Goal: Complete application form

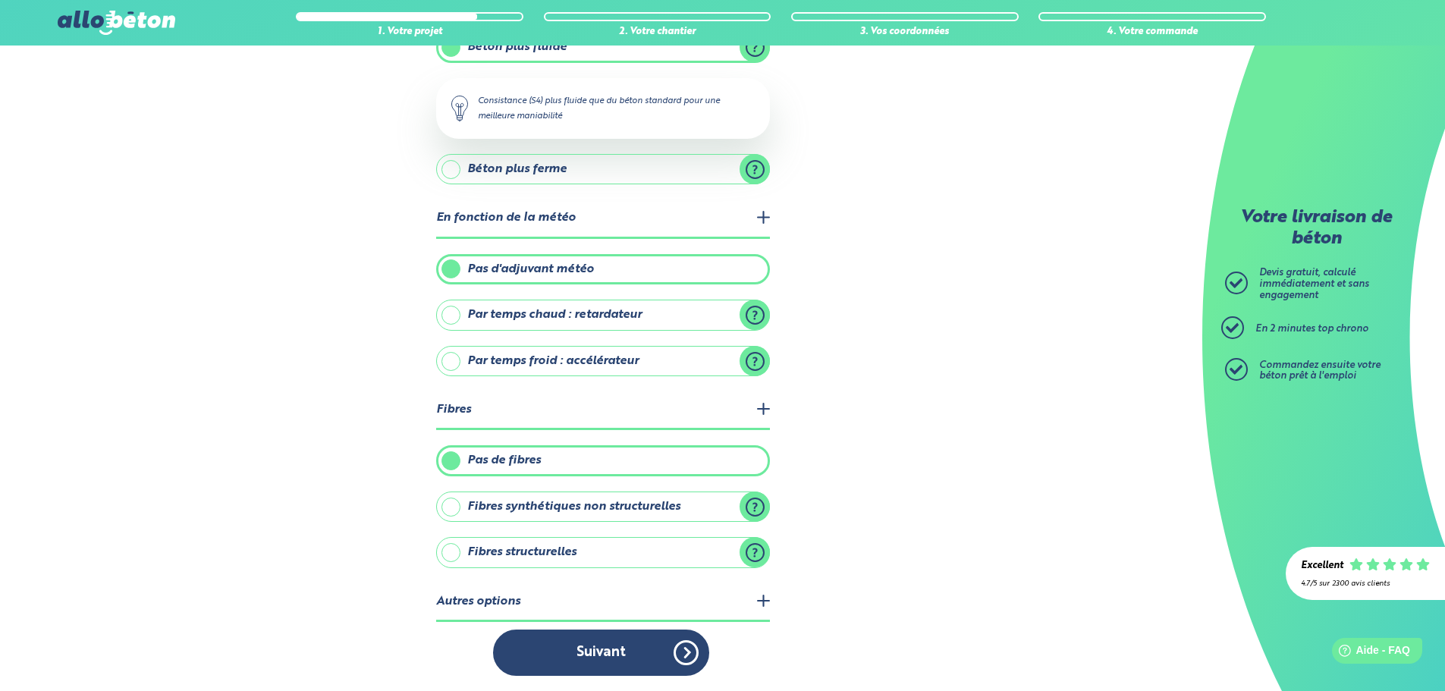
click at [630, 659] on button "Suivant" at bounding box center [601, 653] width 216 height 46
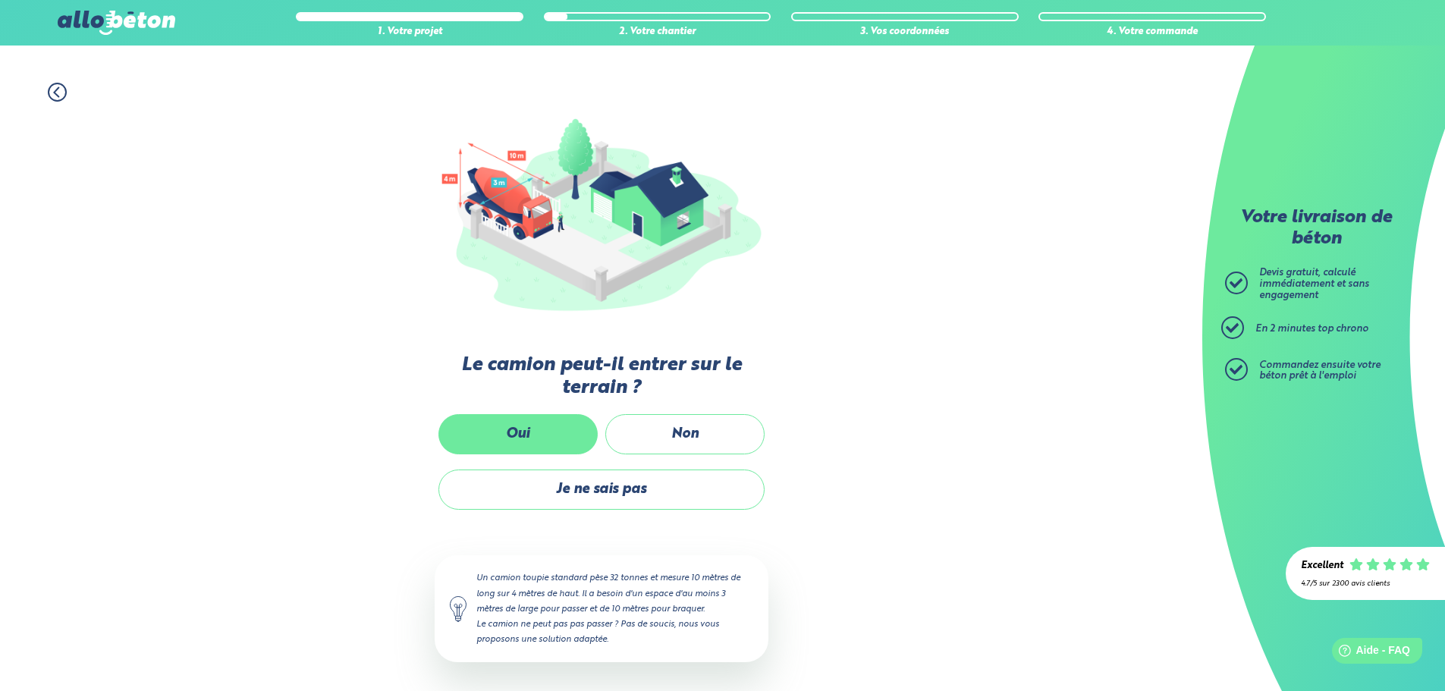
click at [544, 438] on label "Oui" at bounding box center [517, 434] width 159 height 40
click at [0, 0] on input "Oui" at bounding box center [0, 0] width 0 height 0
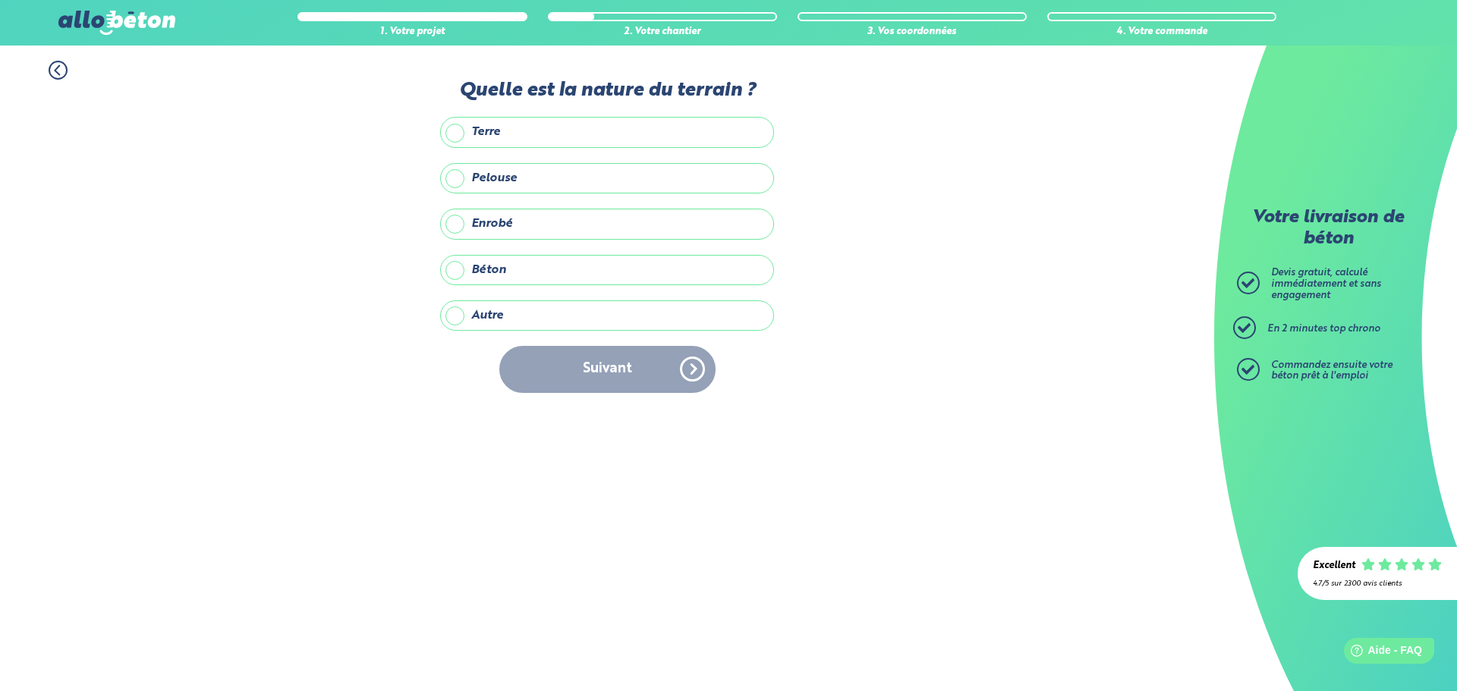
click at [552, 130] on label "Terre" at bounding box center [607, 132] width 334 height 30
click at [0, 0] on input "Terre" at bounding box center [0, 0] width 0 height 0
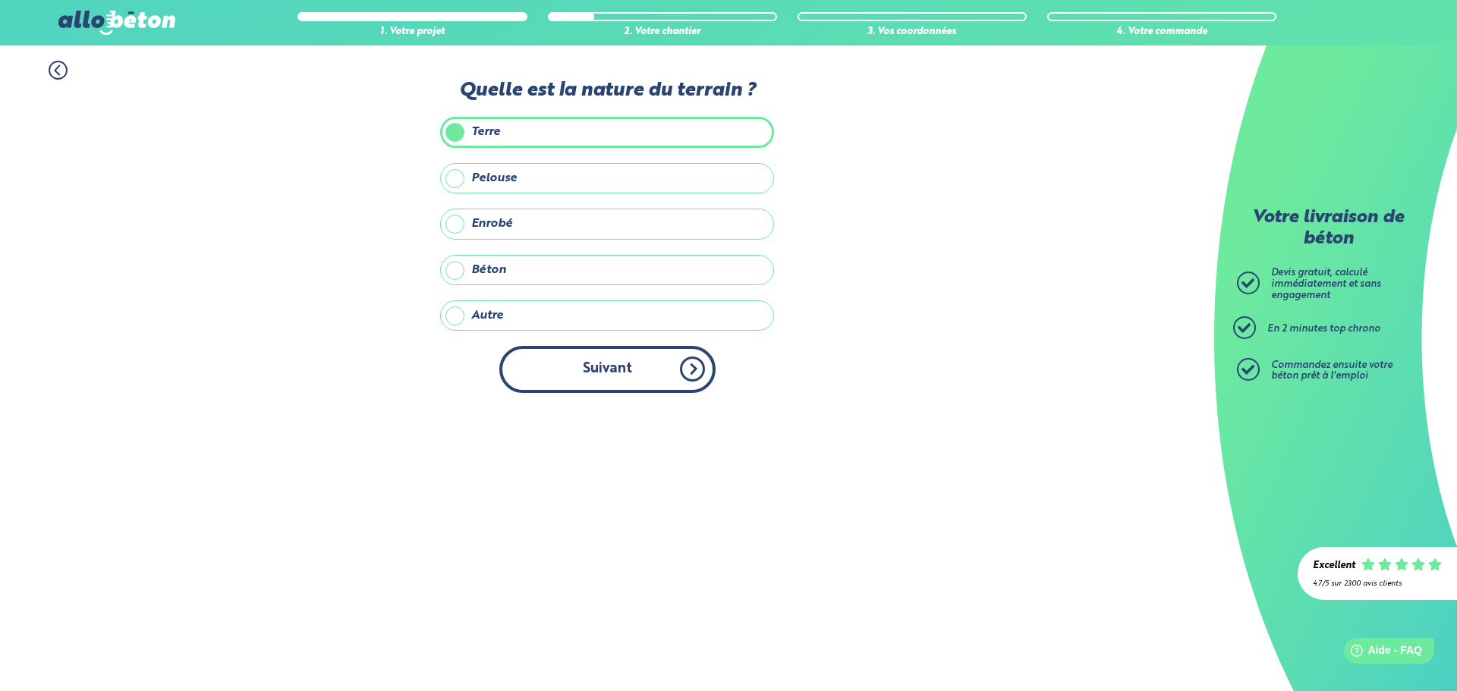
click at [604, 380] on button "Suivant" at bounding box center [607, 369] width 216 height 46
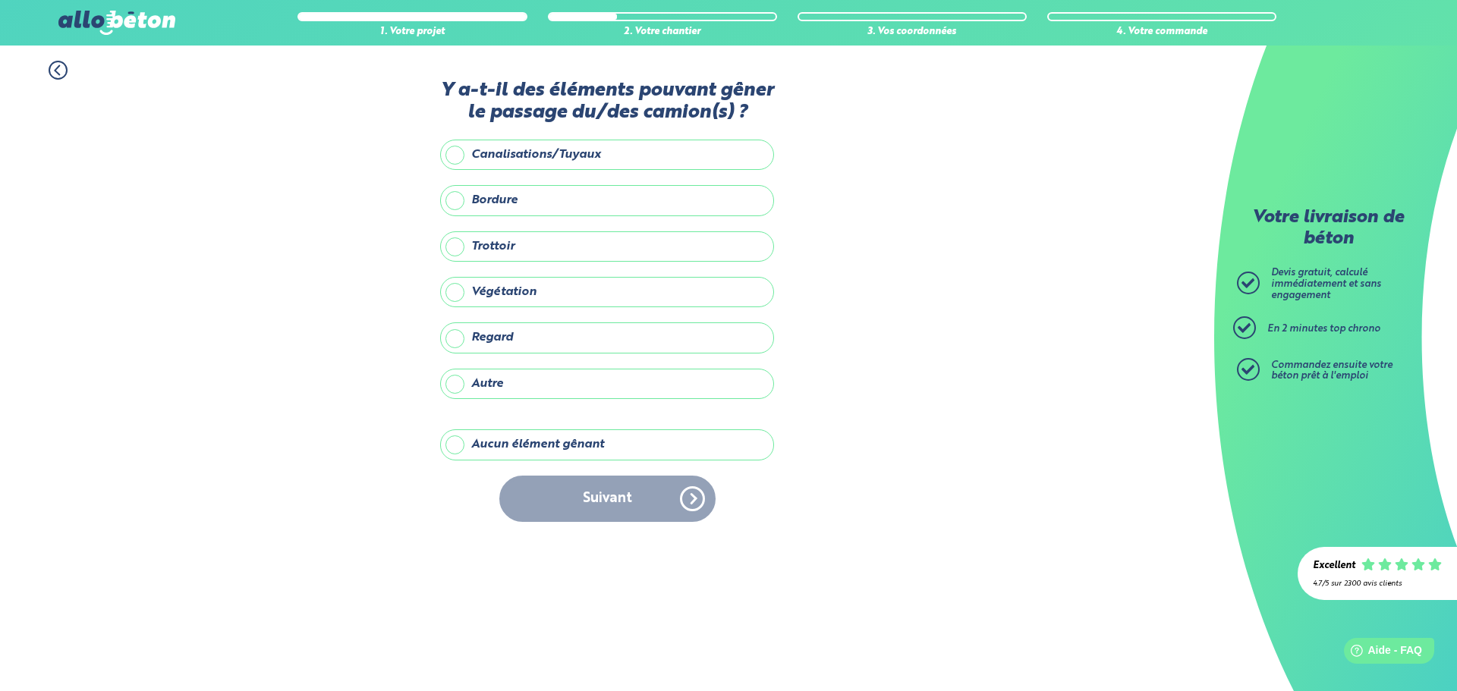
click at [596, 444] on label "Aucun élément gênant" at bounding box center [607, 444] width 334 height 30
click at [0, 0] on input "Aucun élément gênant" at bounding box center [0, 0] width 0 height 0
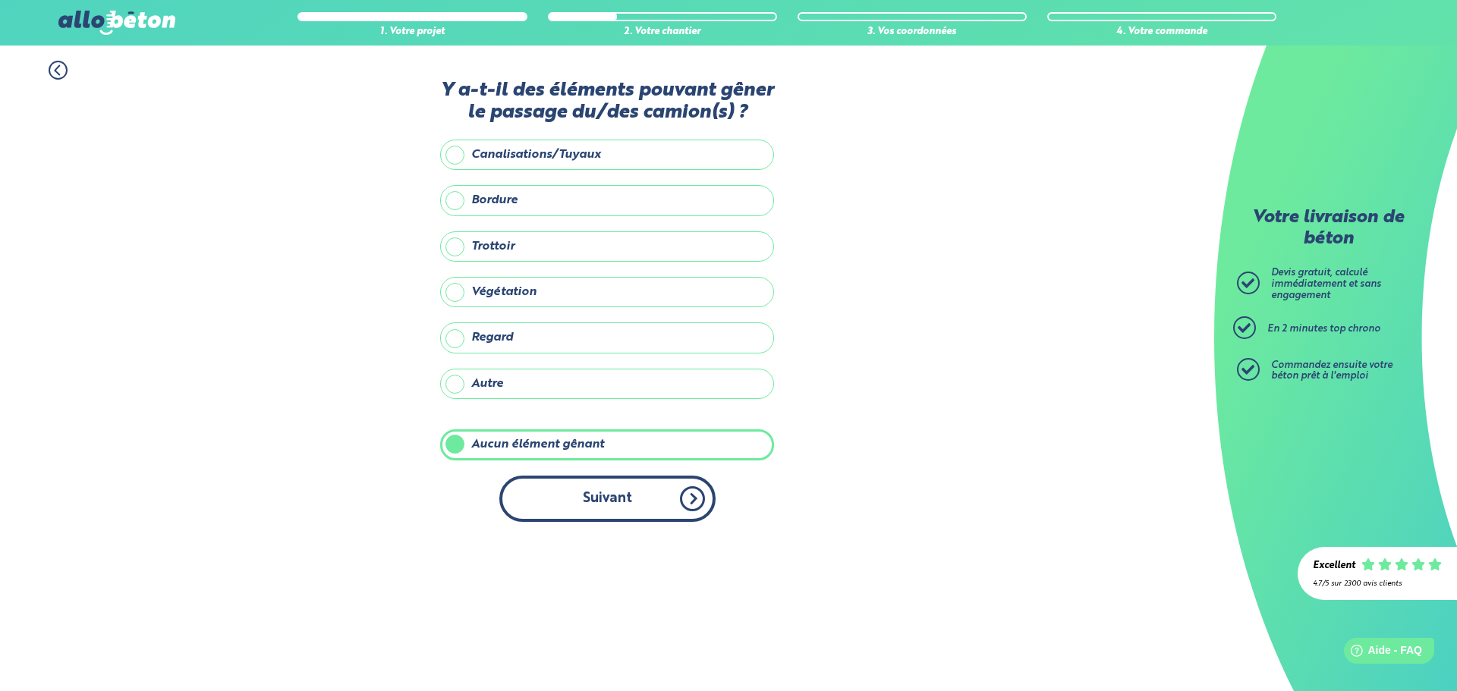
click at [616, 508] on button "Suivant" at bounding box center [607, 499] width 216 height 46
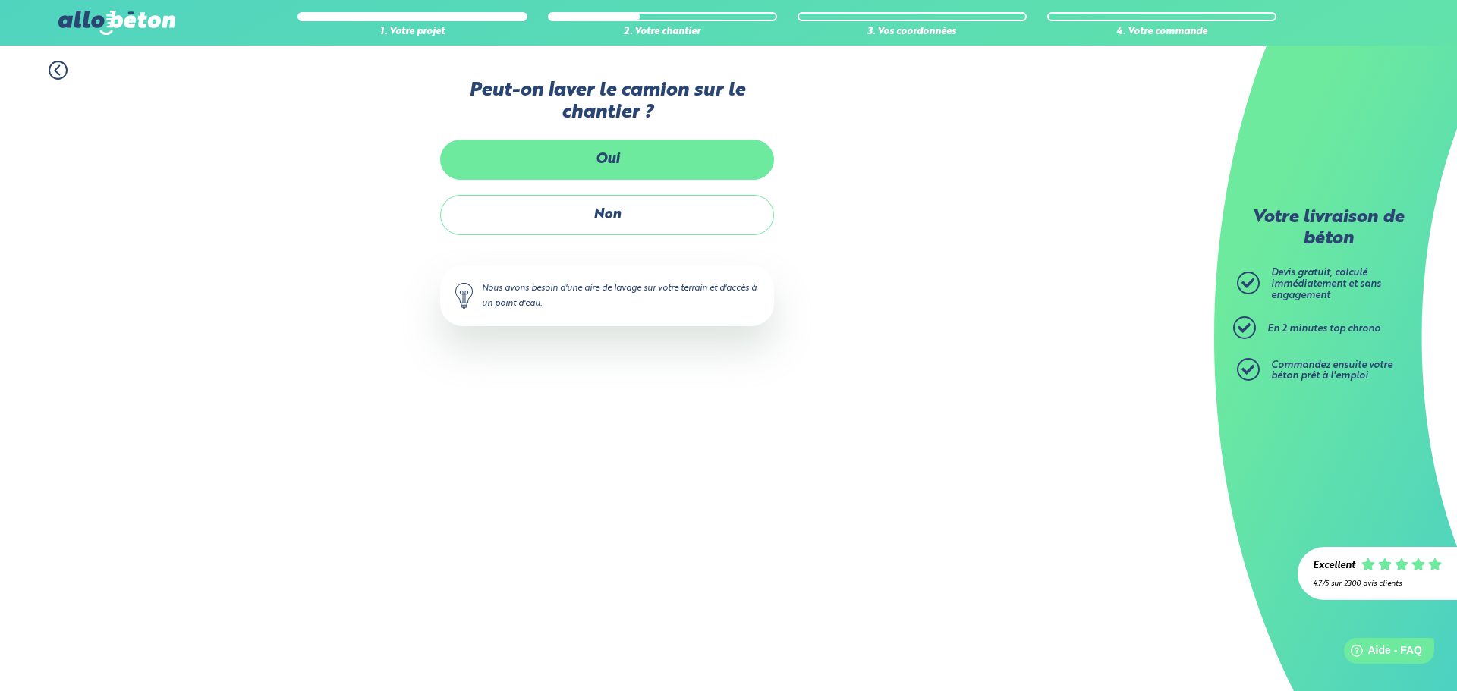
click at [646, 165] on label "Oui" at bounding box center [607, 160] width 334 height 40
click at [0, 0] on input "Oui" at bounding box center [0, 0] width 0 height 0
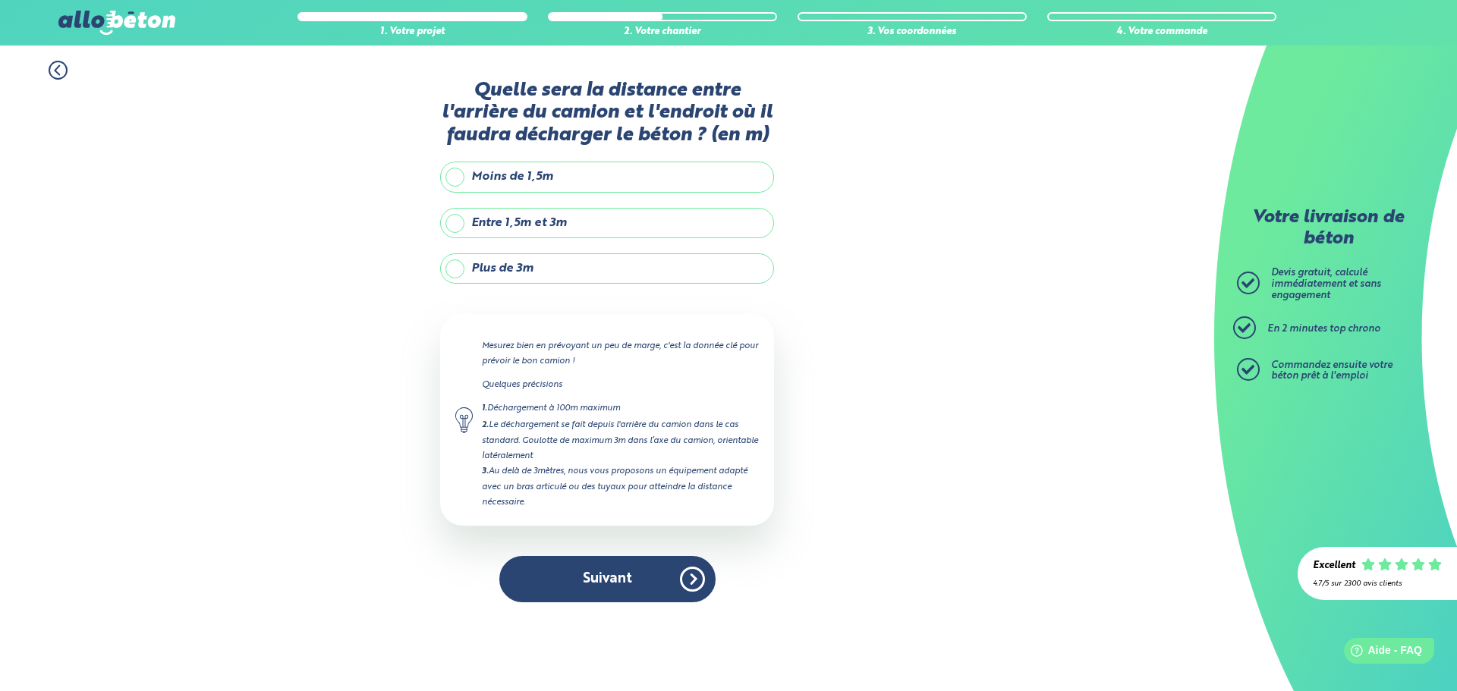
click at [572, 265] on label "Plus de 3m" at bounding box center [607, 268] width 334 height 30
click at [0, 0] on input "Plus de 3m" at bounding box center [0, 0] width 0 height 0
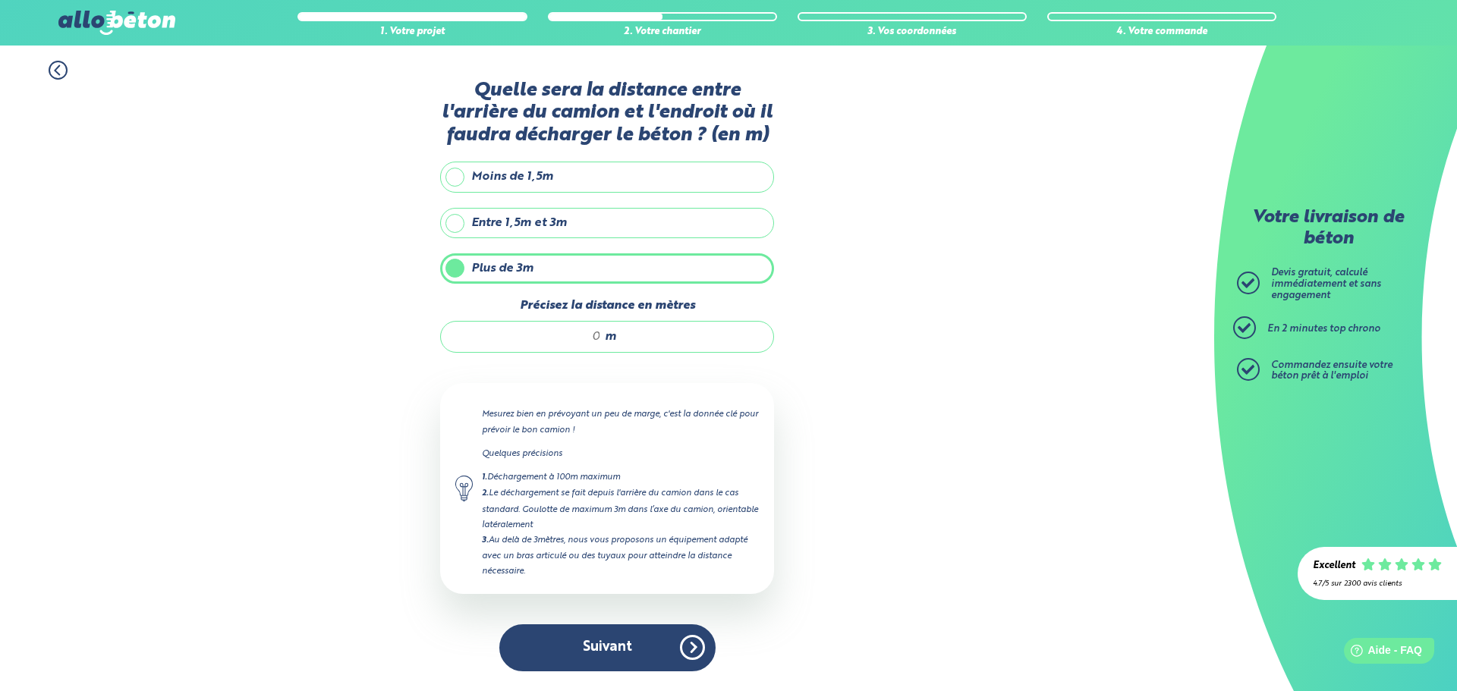
click at [584, 216] on label "Entre 1,5m et 3m" at bounding box center [607, 223] width 334 height 30
click at [0, 0] on input "Entre 1,5m et 3m" at bounding box center [0, 0] width 0 height 0
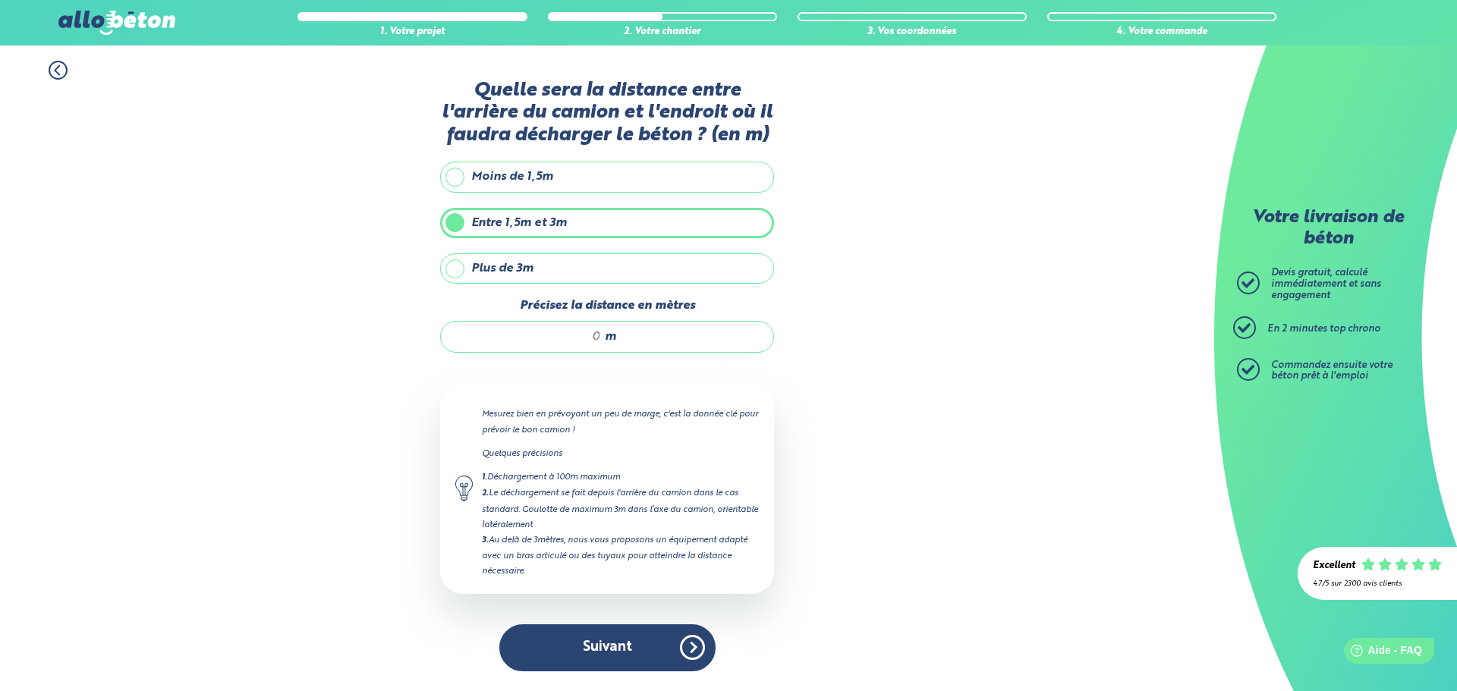
type input "3"
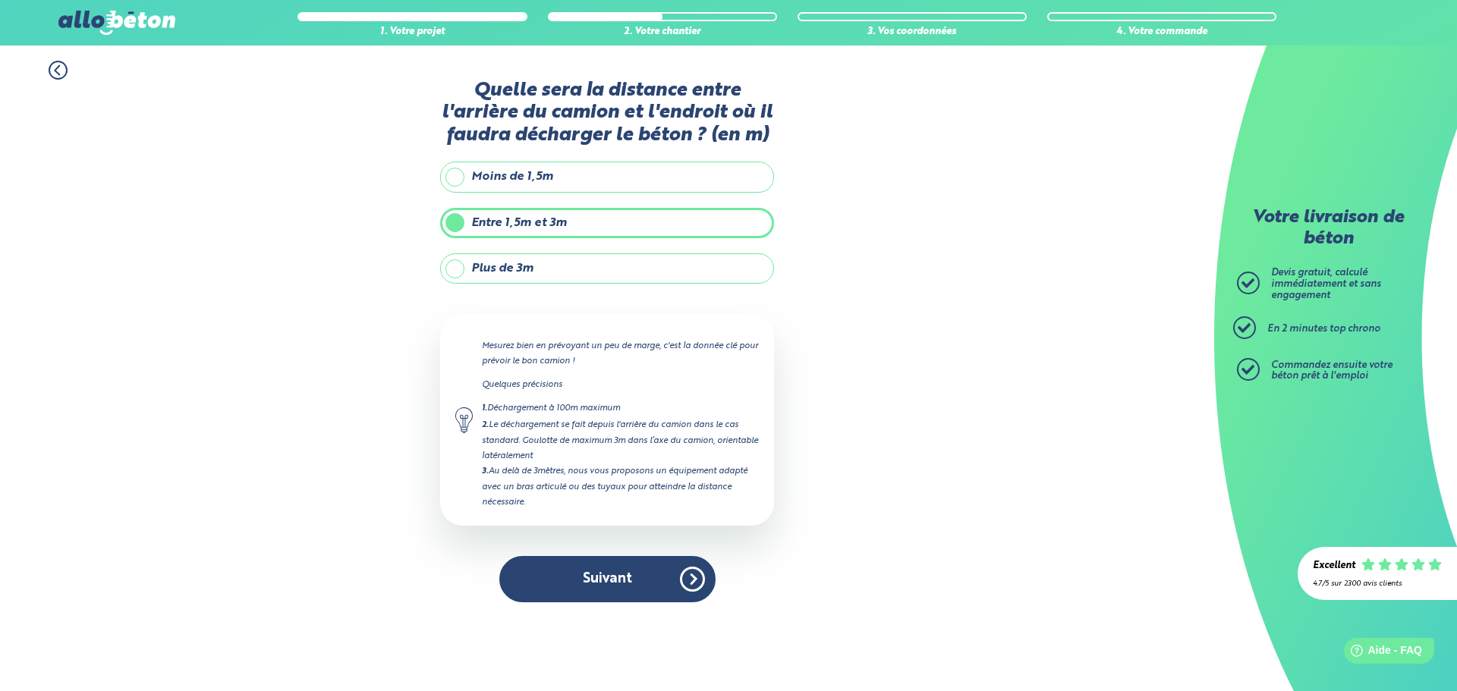
click at [588, 262] on label "Plus de 3m" at bounding box center [607, 268] width 334 height 30
click at [0, 0] on input "Plus de 3m" at bounding box center [0, 0] width 0 height 0
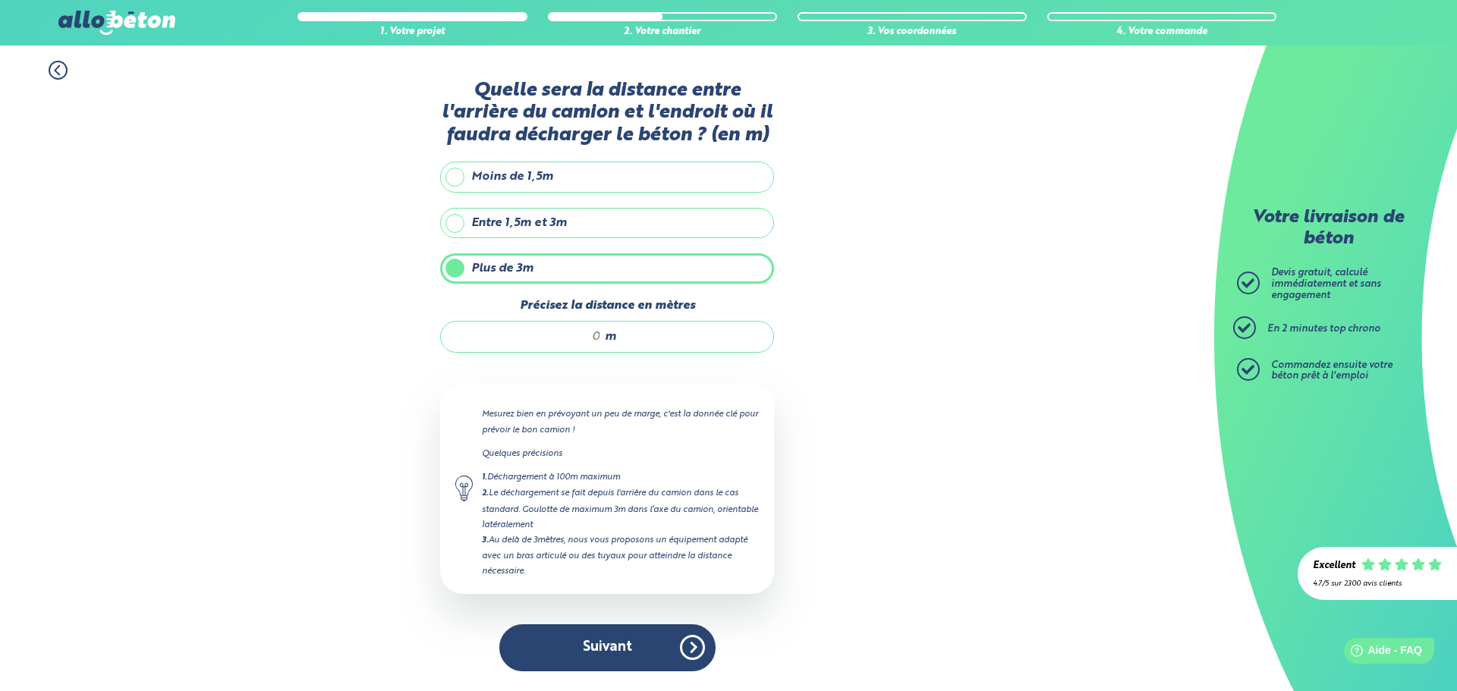
drag, startPoint x: 600, startPoint y: 338, endPoint x: 578, endPoint y: 333, distance: 22.6
click at [578, 333] on input "Précisez la distance en mètres" at bounding box center [528, 336] width 145 height 15
drag, startPoint x: 599, startPoint y: 335, endPoint x: 578, endPoint y: 333, distance: 20.5
click at [579, 333] on input "5" at bounding box center [528, 336] width 145 height 15
type input "6"
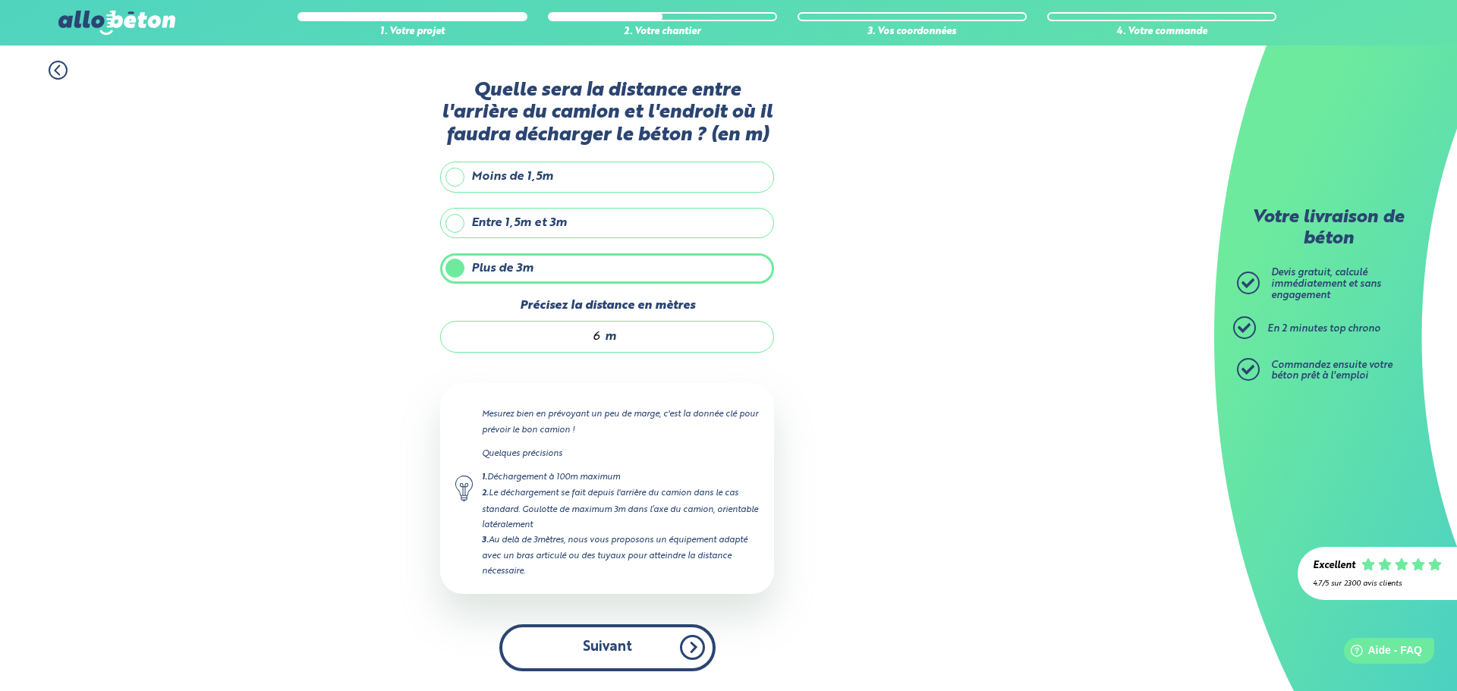
click at [624, 657] on button "Suivant" at bounding box center [607, 647] width 216 height 46
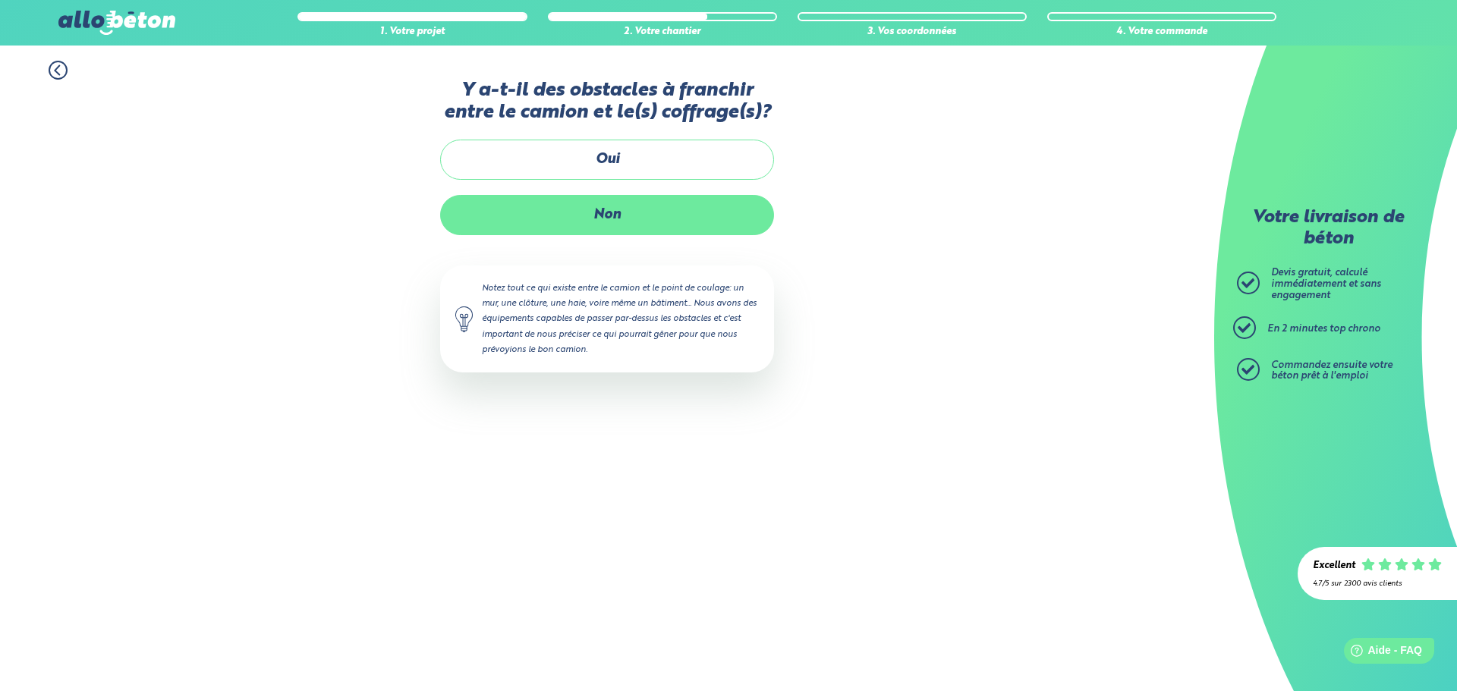
click at [653, 214] on label "Non" at bounding box center [607, 215] width 334 height 40
click at [0, 0] on input "Non" at bounding box center [0, 0] width 0 height 0
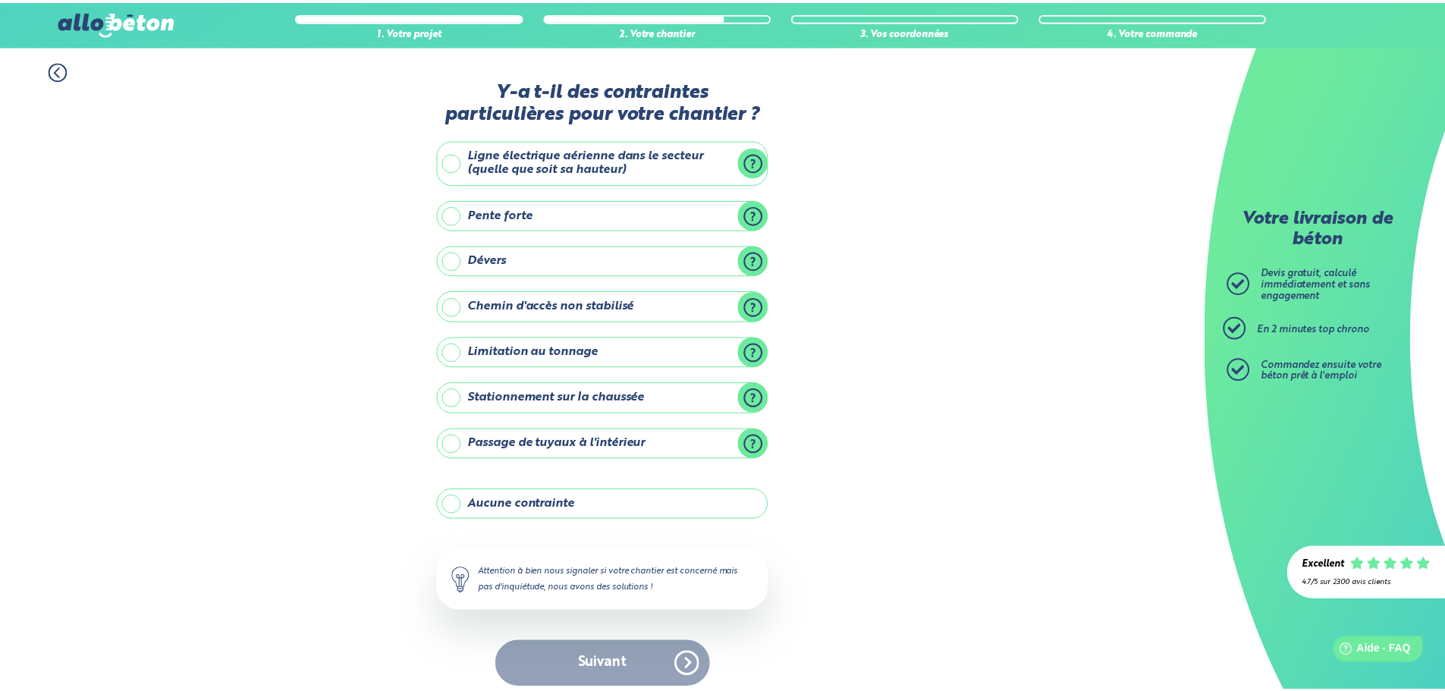
scroll to position [12, 0]
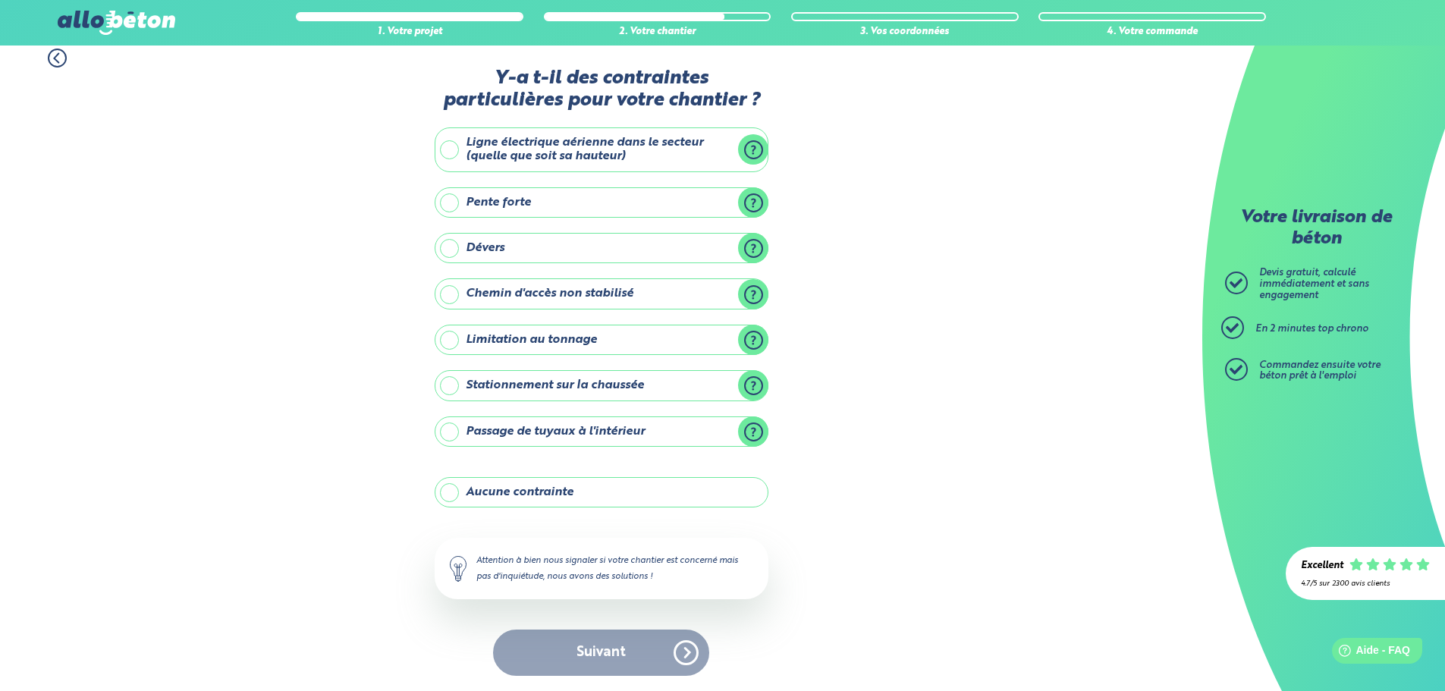
click at [614, 495] on label "Aucune contrainte" at bounding box center [602, 492] width 334 height 30
click at [0, 0] on input "Aucune contrainte" at bounding box center [0, 0] width 0 height 0
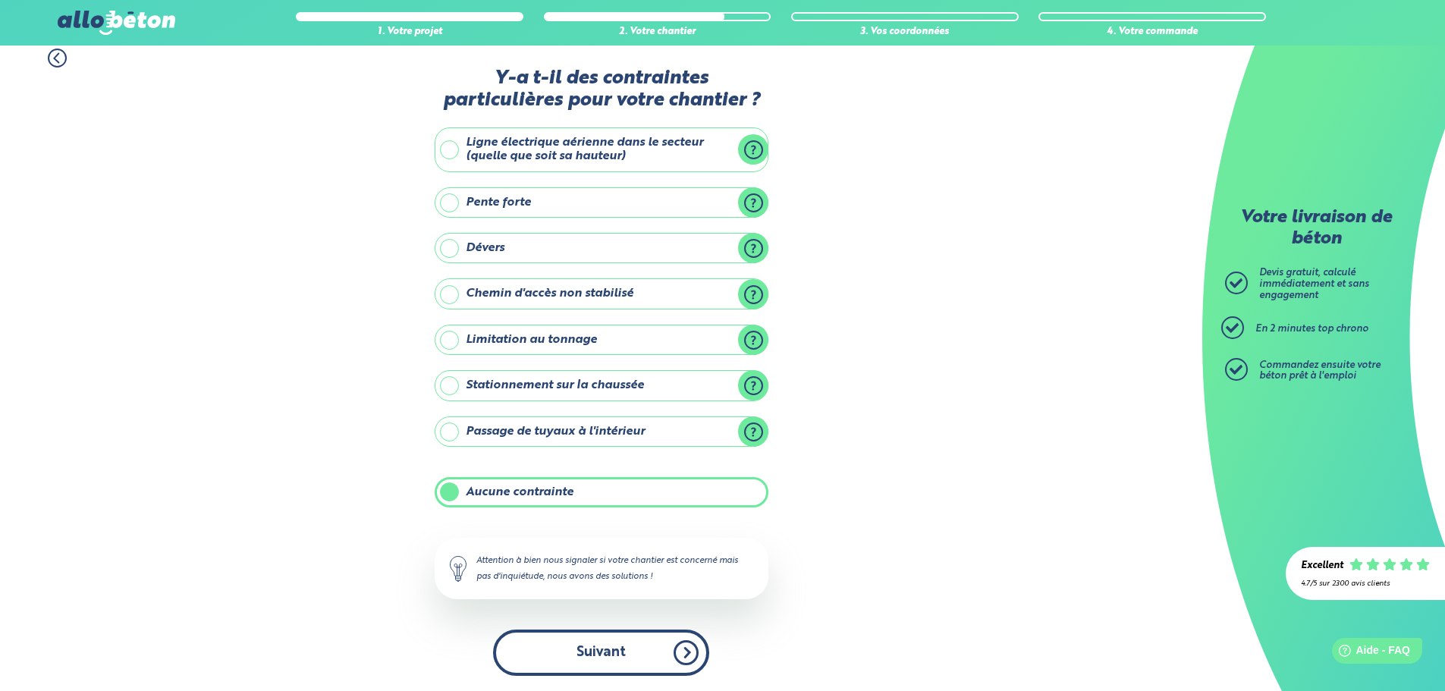
click at [635, 663] on button "Suivant" at bounding box center [601, 653] width 216 height 46
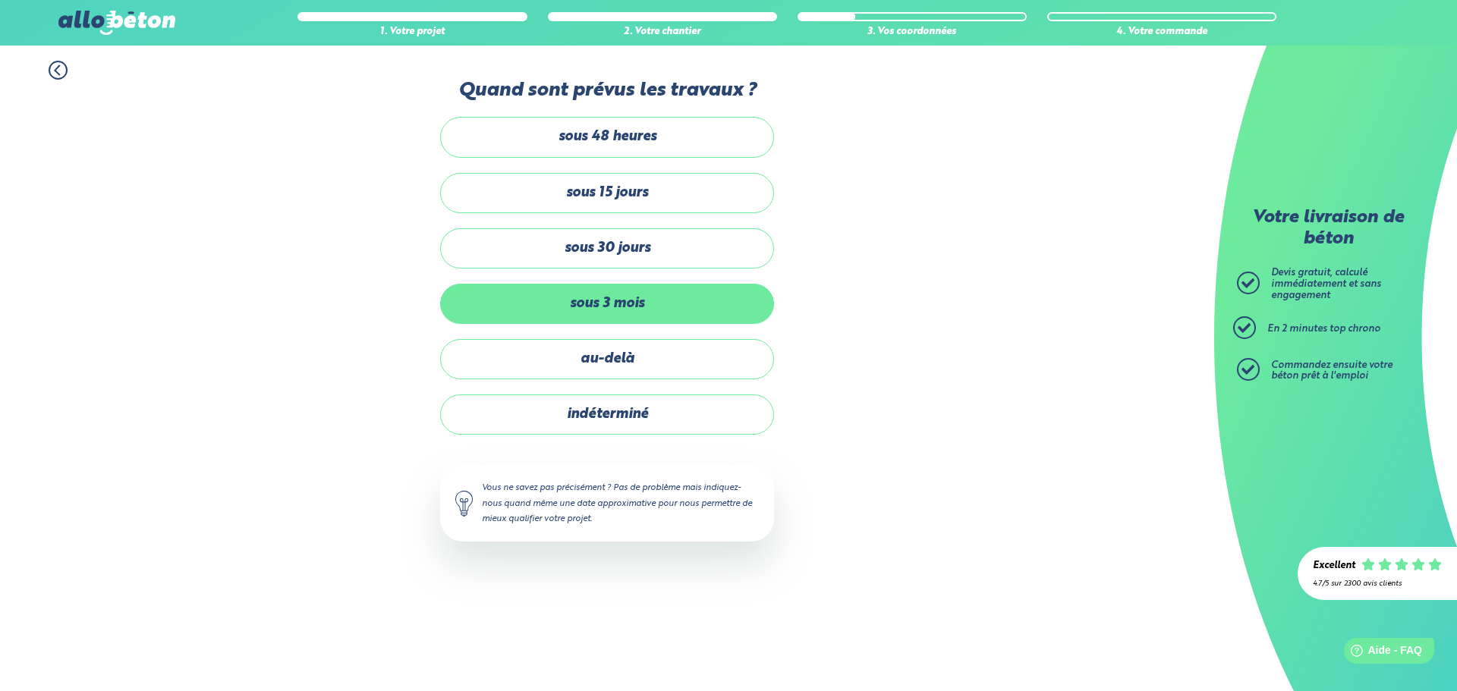
click at [636, 297] on label "sous 3 mois" at bounding box center [607, 304] width 334 height 40
click at [0, 0] on input "sous 3 mois" at bounding box center [0, 0] width 0 height 0
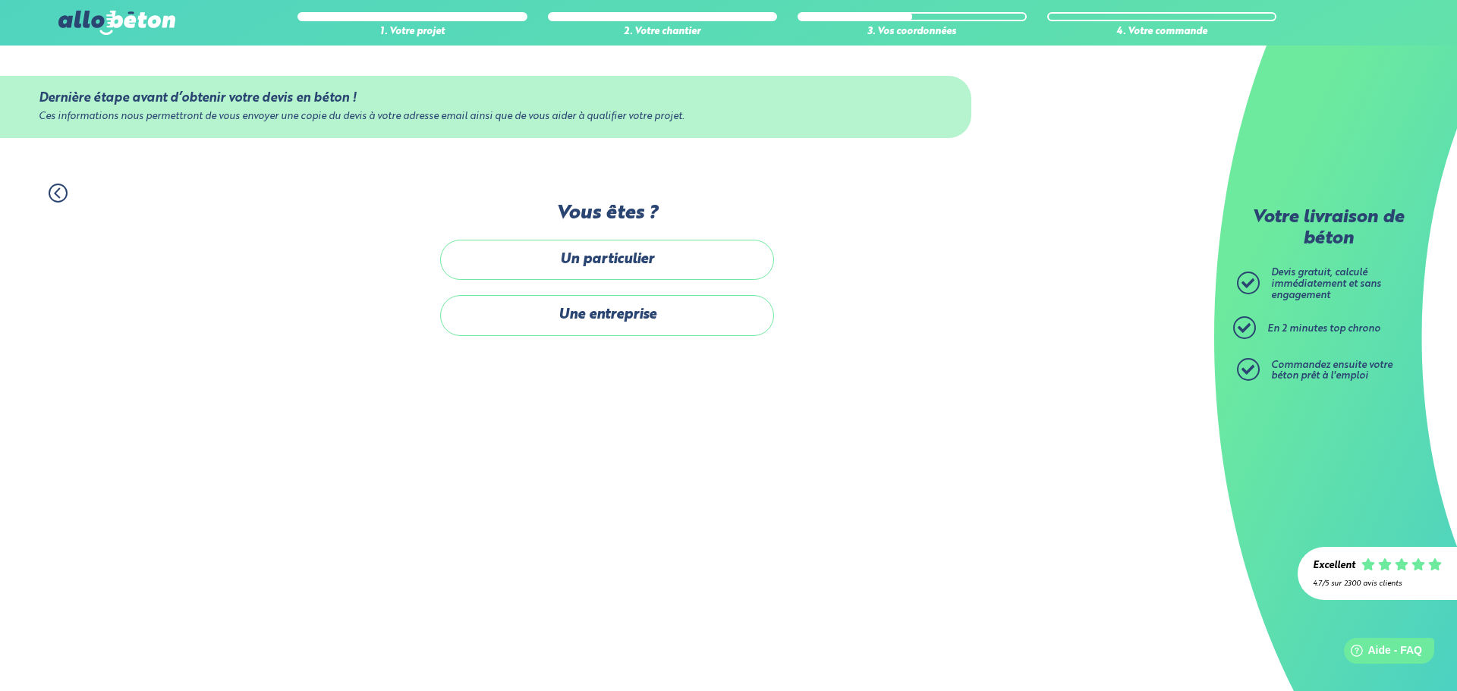
click at [645, 248] on label "Un particulier" at bounding box center [607, 260] width 334 height 40
click at [0, 0] on input "Un particulier" at bounding box center [0, 0] width 0 height 0
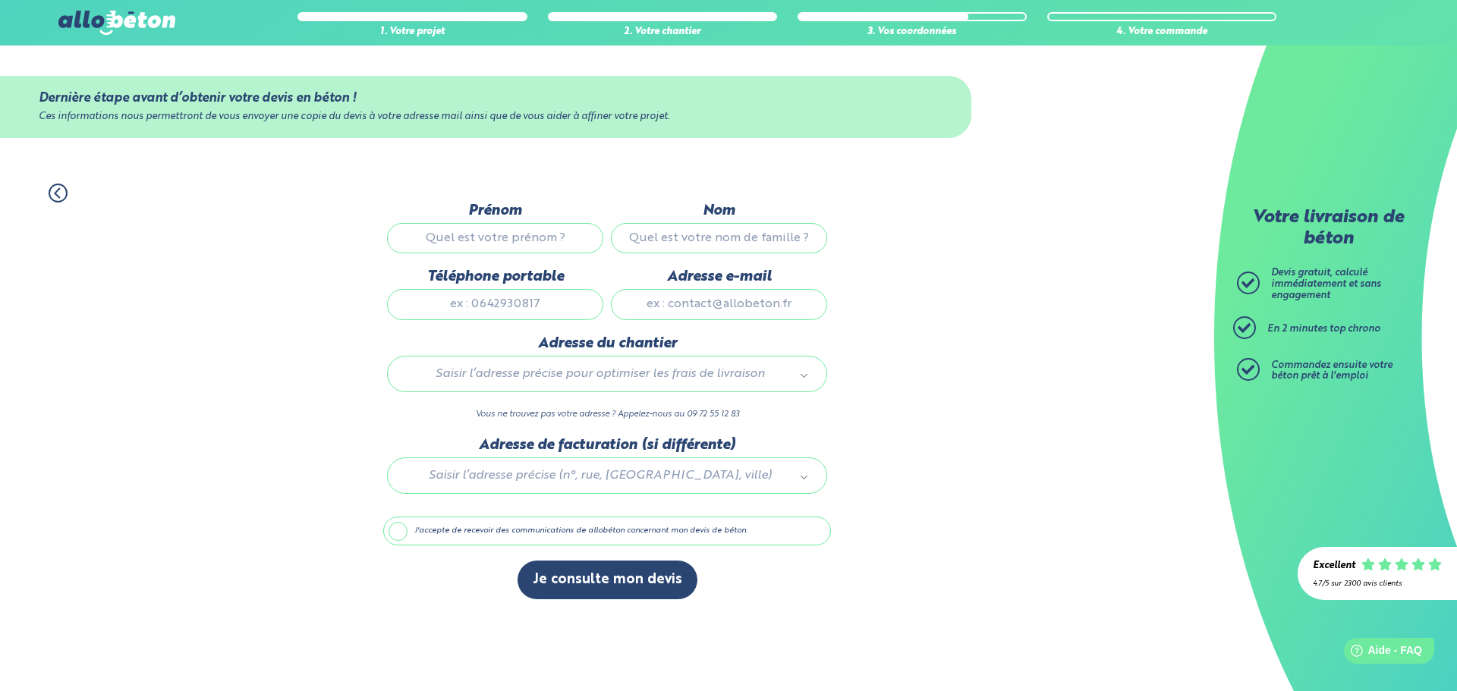
click at [511, 243] on input "Prénom" at bounding box center [495, 238] width 216 height 30
type input "erui"
click at [704, 250] on input "Nom" at bounding box center [719, 238] width 216 height 30
type input "kiurtze"
click at [495, 306] on input "Téléphone portable" at bounding box center [495, 304] width 216 height 30
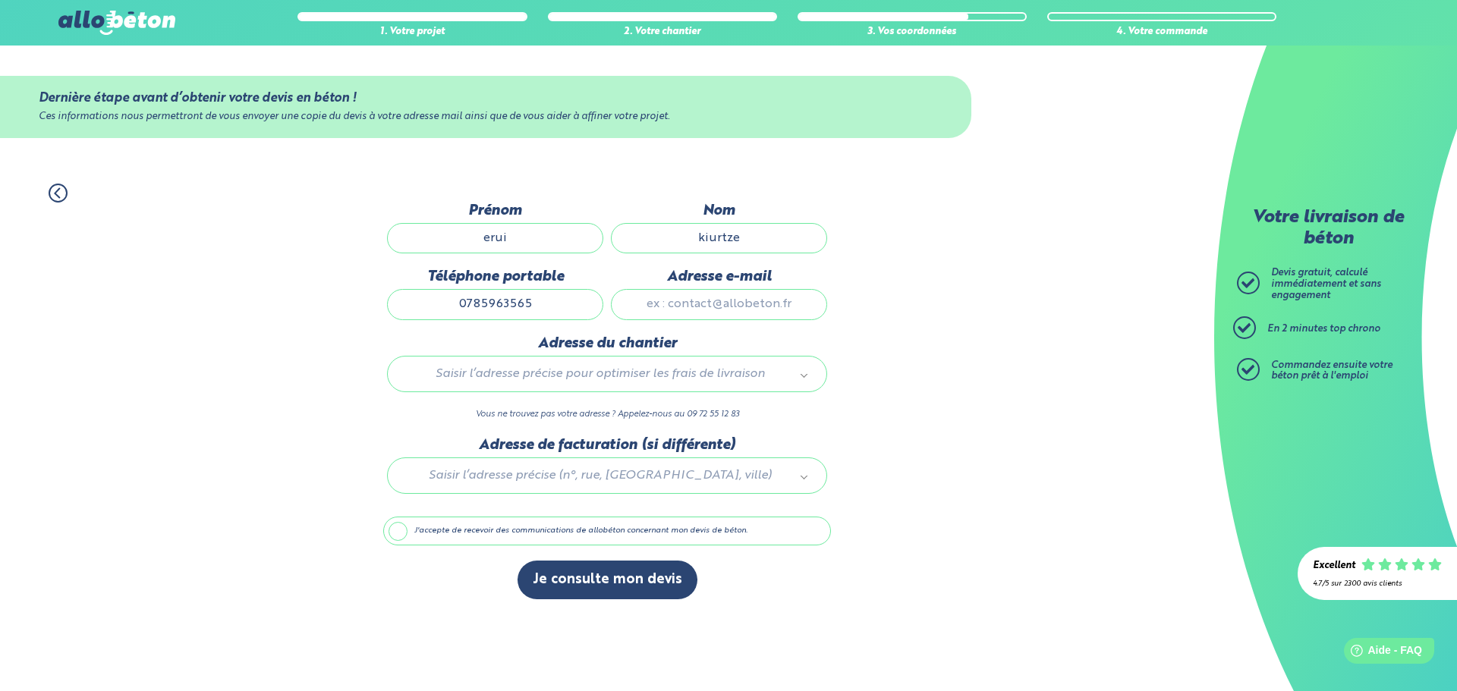
type input "0785963565"
click at [702, 307] on input "Adresse e-mail" at bounding box center [719, 304] width 216 height 30
drag, startPoint x: 735, startPoint y: 240, endPoint x: 668, endPoint y: 243, distance: 66.8
click at [668, 243] on input "kiurtze" at bounding box center [719, 238] width 216 height 30
drag, startPoint x: 705, startPoint y: 302, endPoint x: 659, endPoint y: 304, distance: 45.6
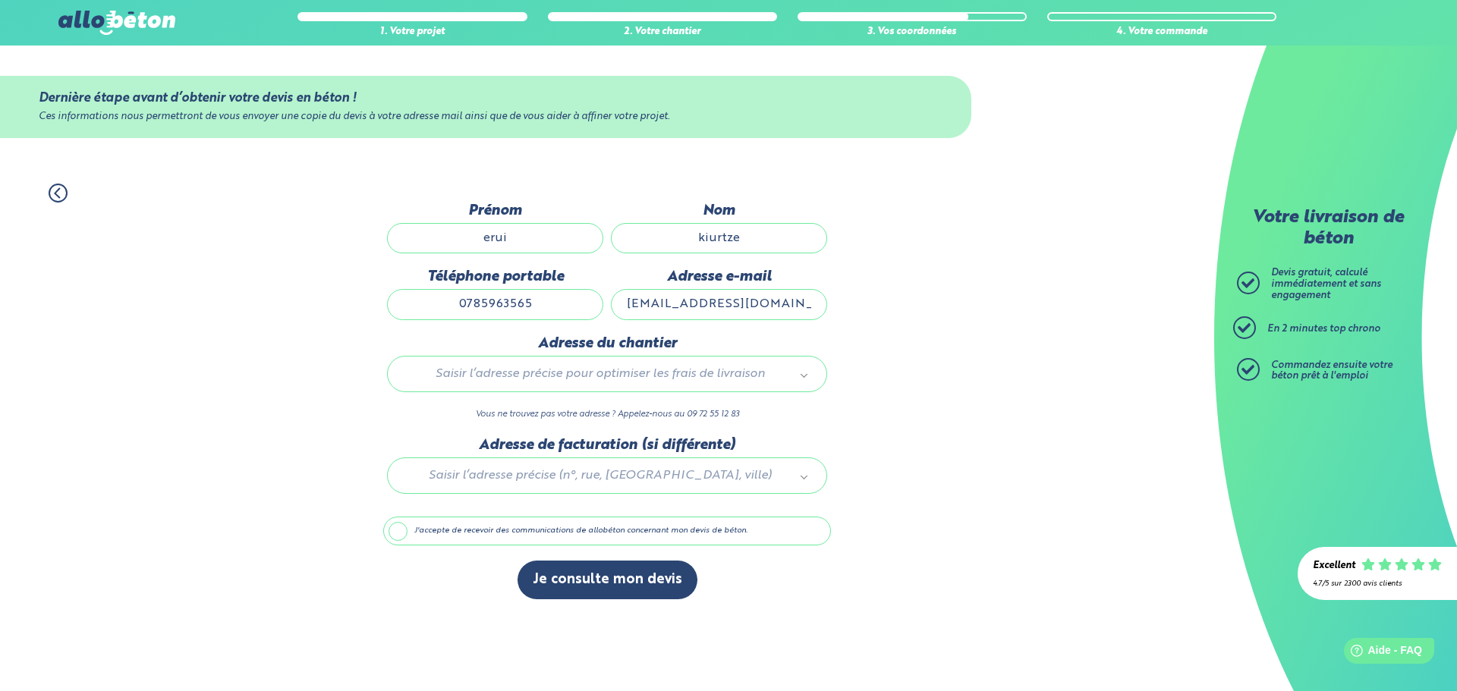
click at [659, 304] on input "[EMAIL_ADDRESS][DOMAIN_NAME]" at bounding box center [719, 304] width 216 height 30
paste input "kiurtz"
type input "[EMAIL_ADDRESS][DOMAIN_NAME]"
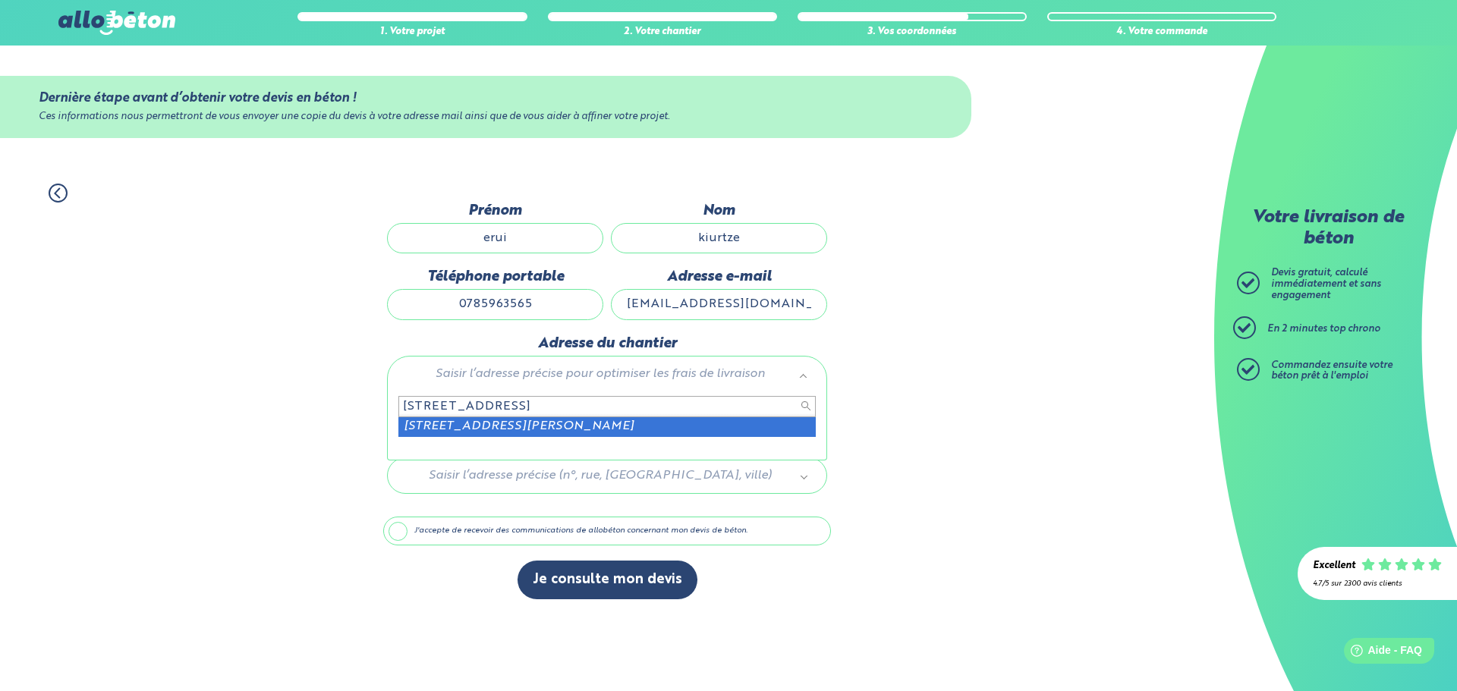
type input "[STREET_ADDRESS]"
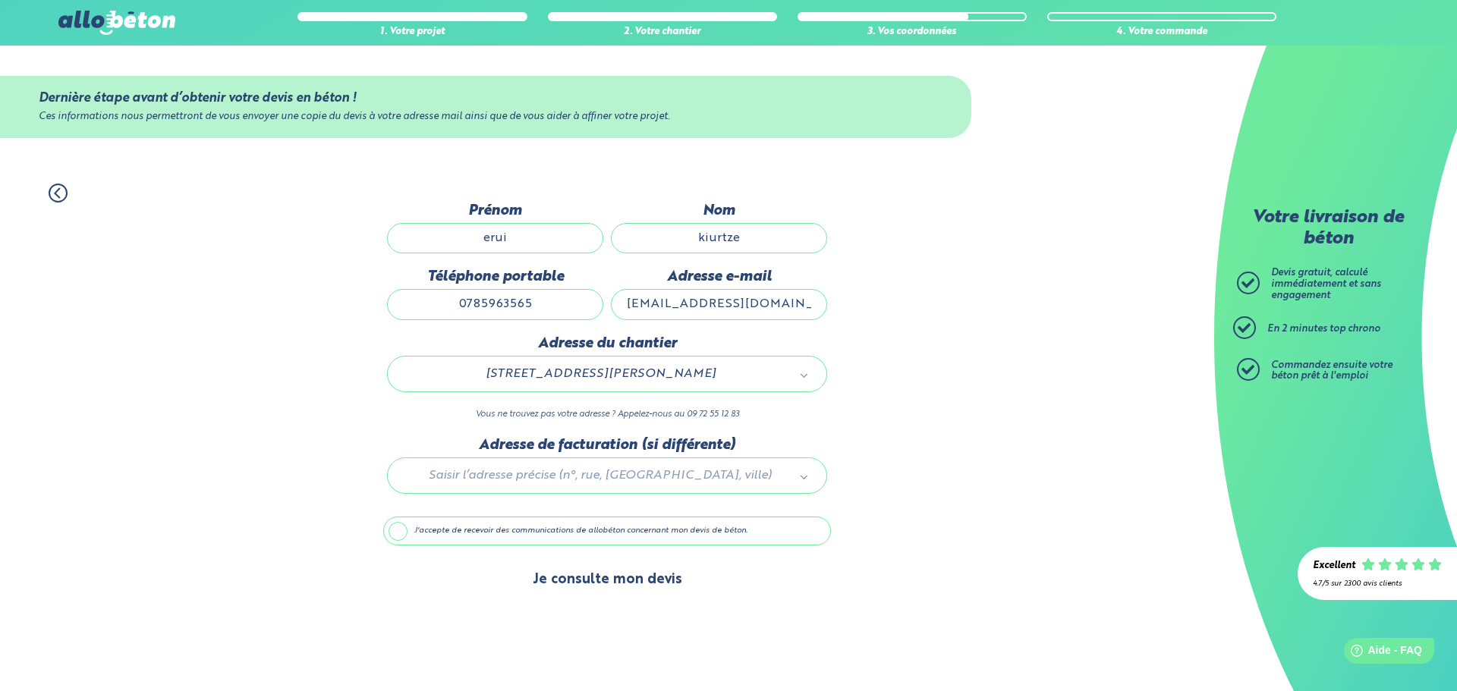
click at [610, 587] on button "Je consulte mon devis" at bounding box center [607, 580] width 180 height 39
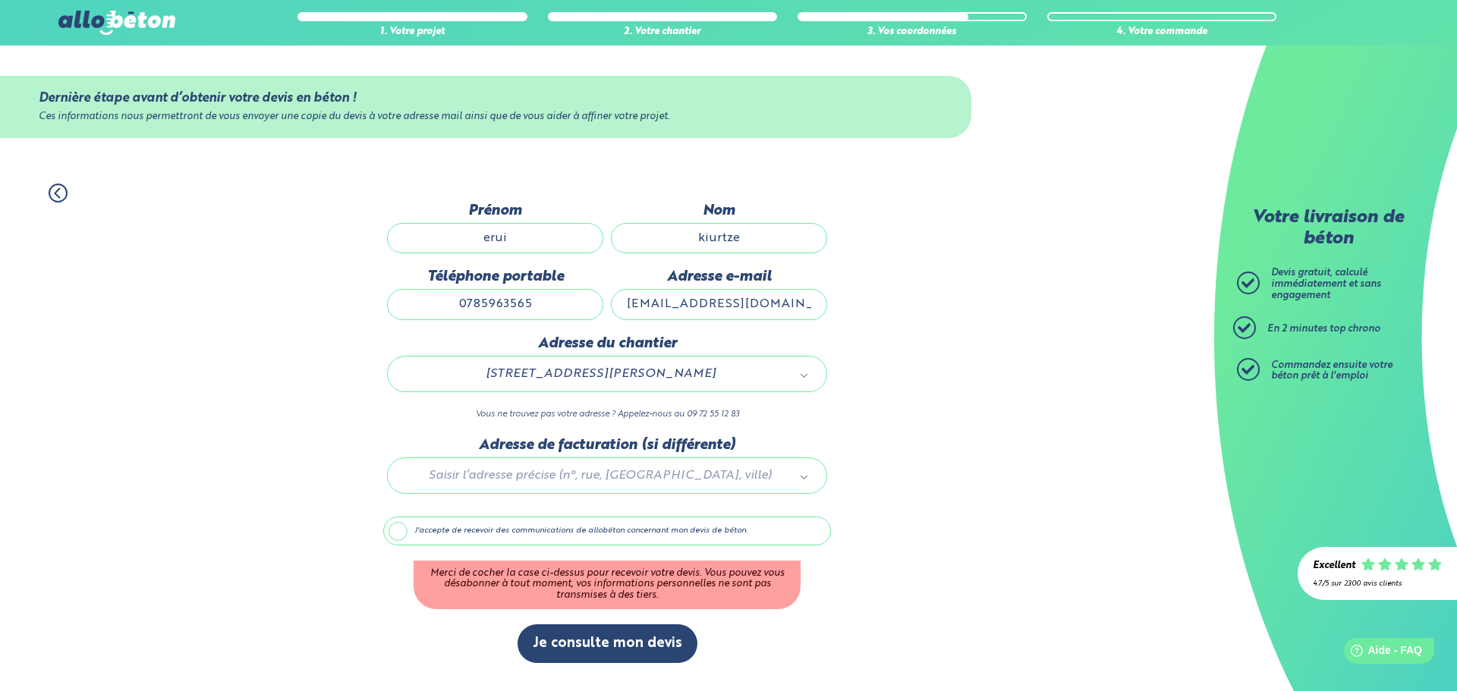
click at [454, 544] on div "J'accepte de recevoir des communications de allobéton concernant mon devis de b…" at bounding box center [607, 563] width 448 height 93
click at [461, 531] on label "J'accepte de recevoir des communications de allobéton concernant mon devis de b…" at bounding box center [607, 531] width 448 height 29
click at [0, 0] on input "J'accepte de recevoir des communications de allobéton concernant mon devis de b…" at bounding box center [0, 0] width 0 height 0
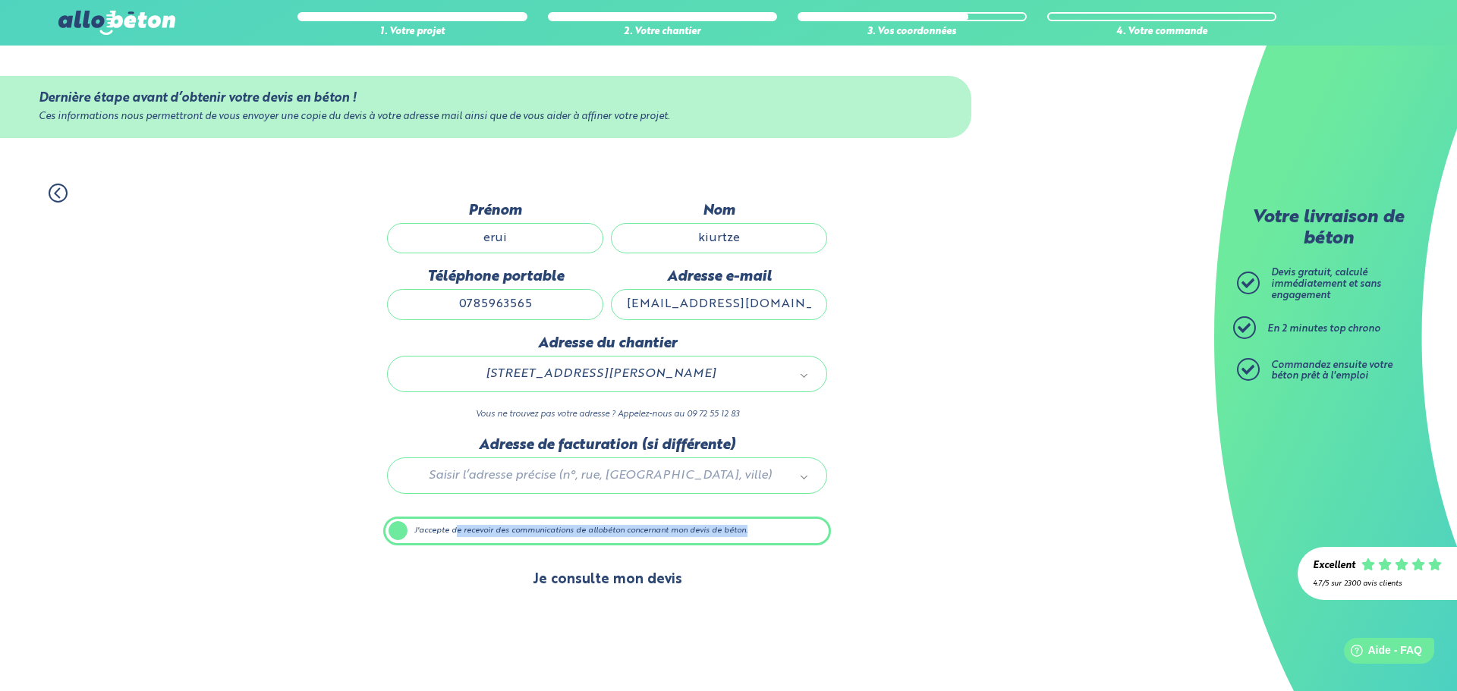
click at [614, 582] on button "Je consulte mon devis" at bounding box center [607, 580] width 180 height 39
